Goal: Information Seeking & Learning: Learn about a topic

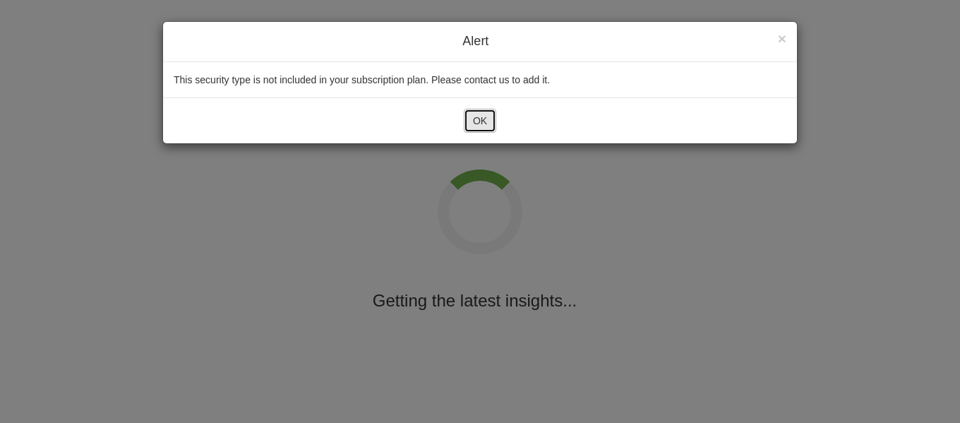
click at [482, 119] on button "OK" at bounding box center [480, 121] width 32 height 24
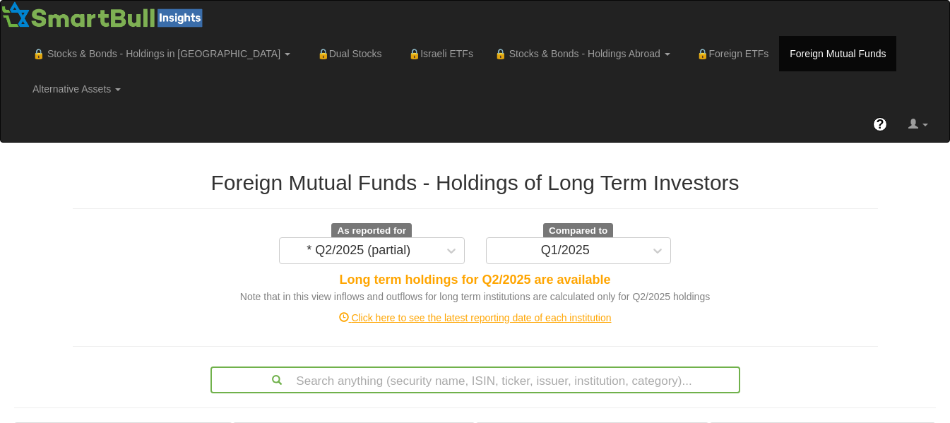
scroll to position [370, 0]
